Goal: Task Accomplishment & Management: Manage account settings

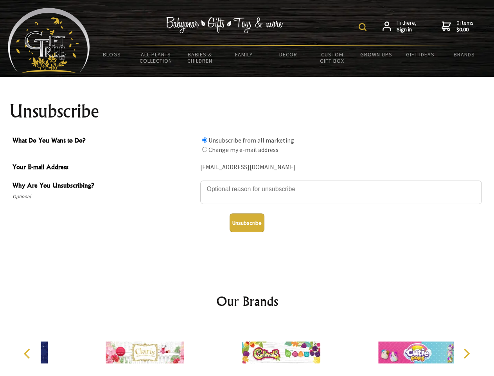
click at [364, 27] on img at bounding box center [363, 27] width 8 height 8
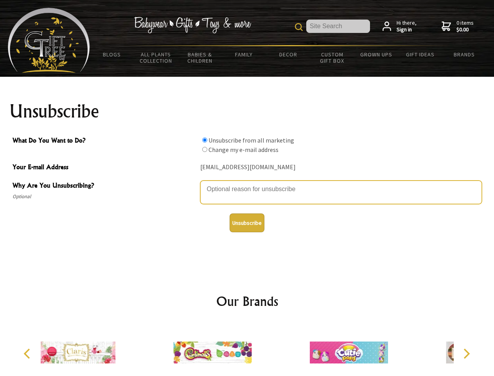
click at [247, 183] on textarea "Why Are You Unsubscribing?" at bounding box center [341, 191] width 282 height 23
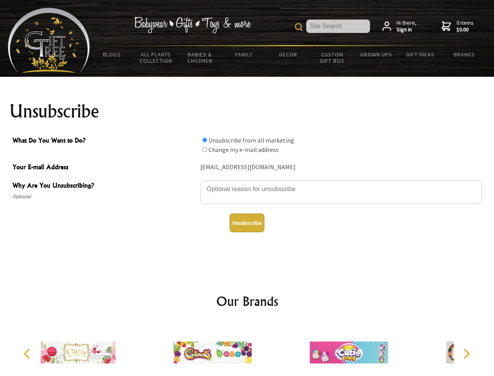
click at [205, 140] on input "What Do You Want to Do?" at bounding box center [204, 139] width 5 height 5
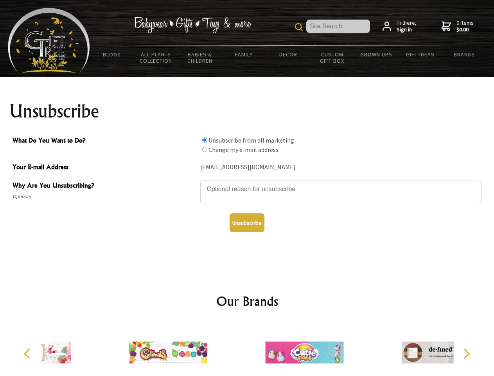
click at [205, 149] on input "What Do You Want to Do?" at bounding box center [204, 149] width 5 height 5
radio input "true"
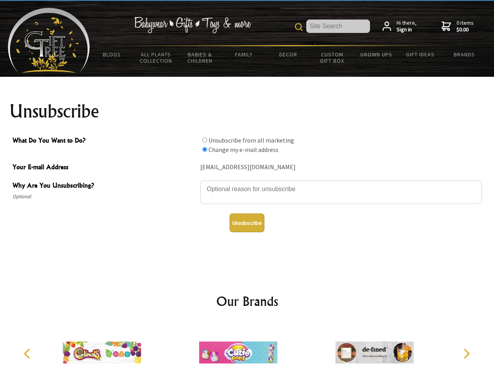
click at [247, 223] on button "Unsubscribe" at bounding box center [247, 222] width 35 height 19
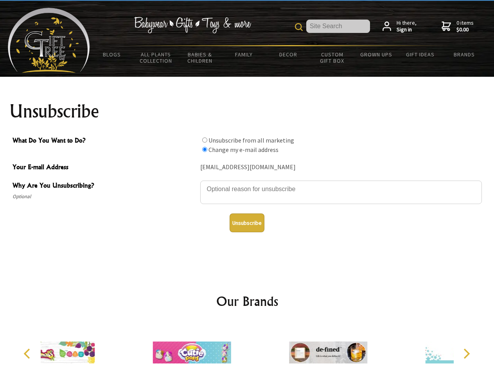
click at [260, 349] on div at bounding box center [328, 353] width 136 height 61
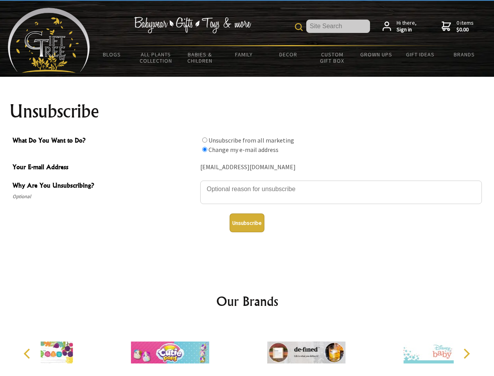
click at [28, 353] on icon "Previous" at bounding box center [28, 353] width 10 height 10
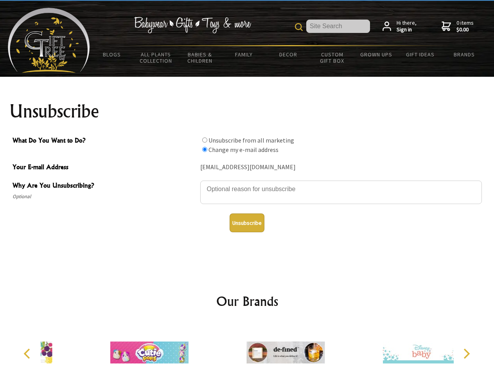
click at [466, 353] on icon "Next" at bounding box center [466, 353] width 10 height 10
